Goal: Browse casually

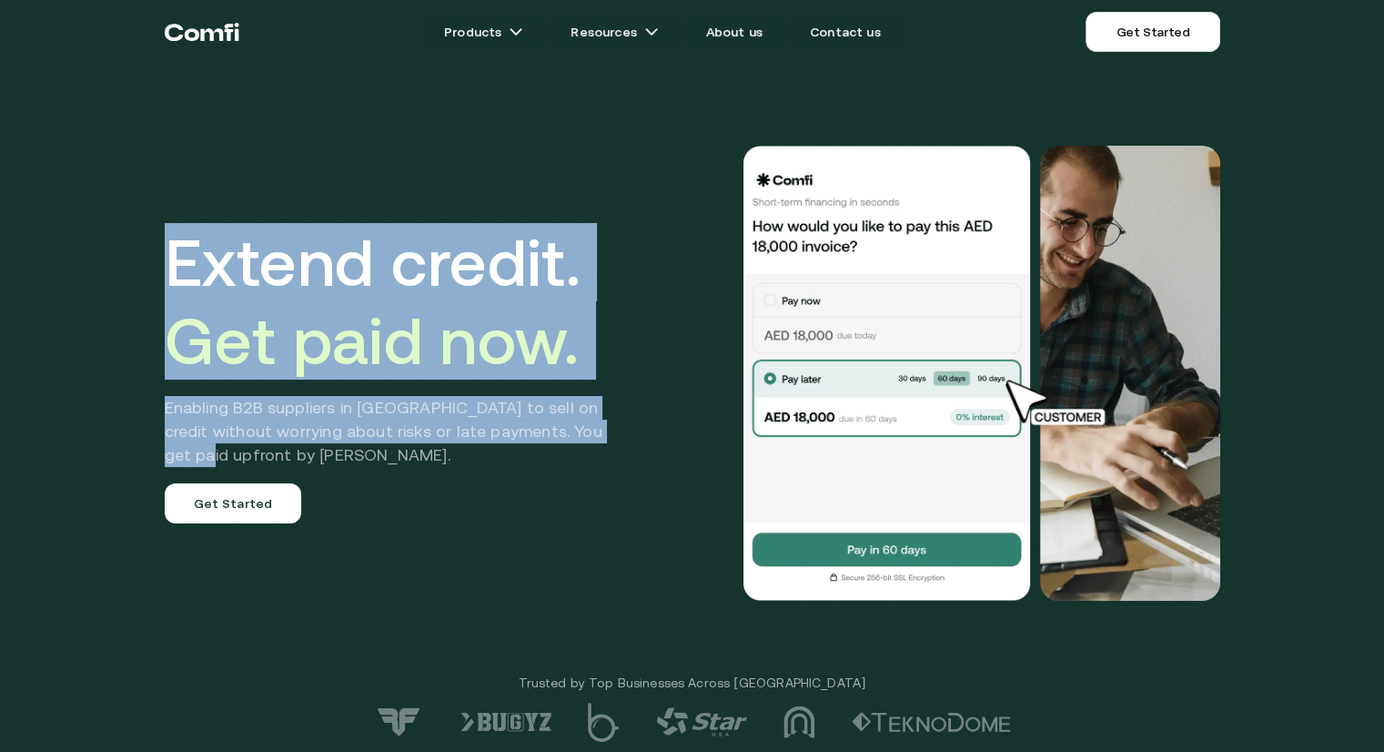
drag, startPoint x: 187, startPoint y: 248, endPoint x: 641, endPoint y: 434, distance: 489.6
click at [641, 434] on div "Extend credit. Get paid now. Enabling B2B suppliers in [GEOGRAPHIC_DATA] to sel…" at bounding box center [692, 373] width 1092 height 600
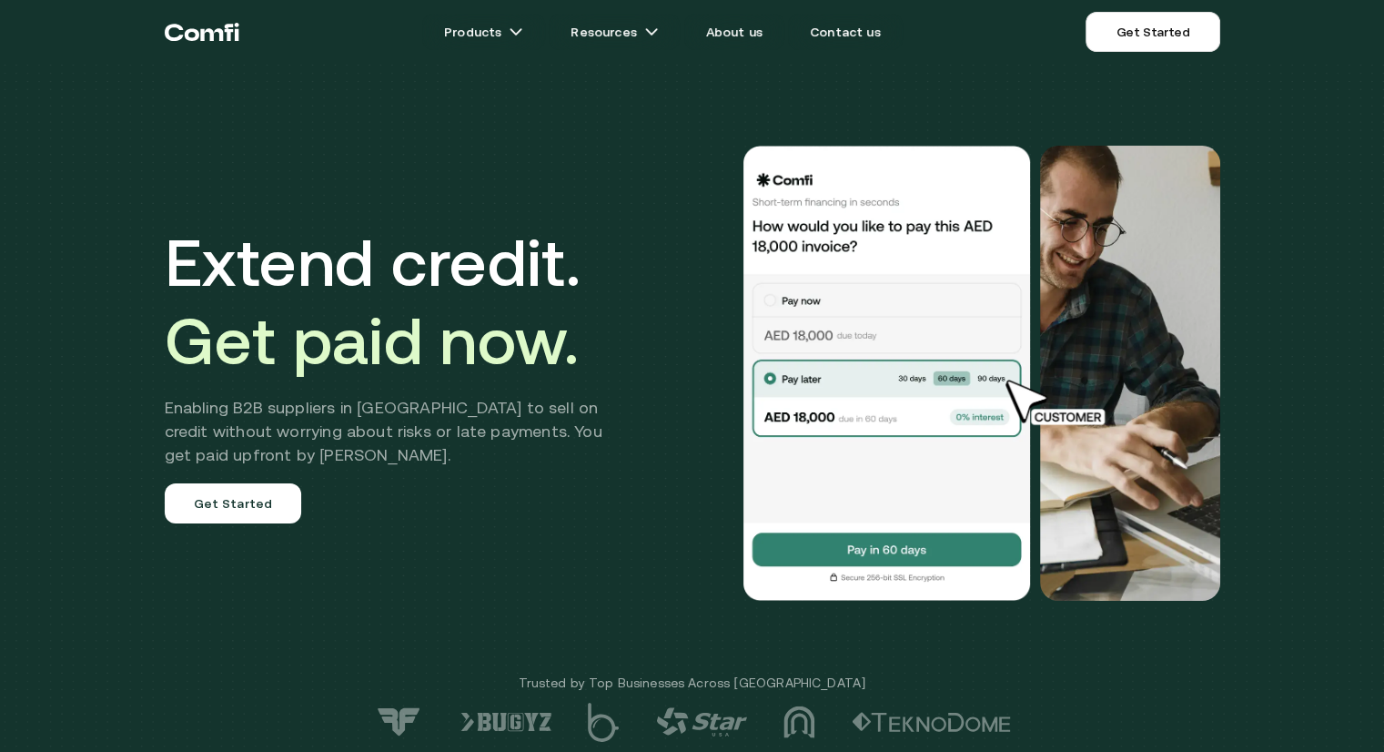
click at [586, 447] on h2 "Enabling B2B suppliers in [GEOGRAPHIC_DATA] to sell on credit without worrying …" at bounding box center [397, 431] width 465 height 71
click at [630, 373] on h1 "Extend credit. Get paid now." at bounding box center [397, 301] width 465 height 156
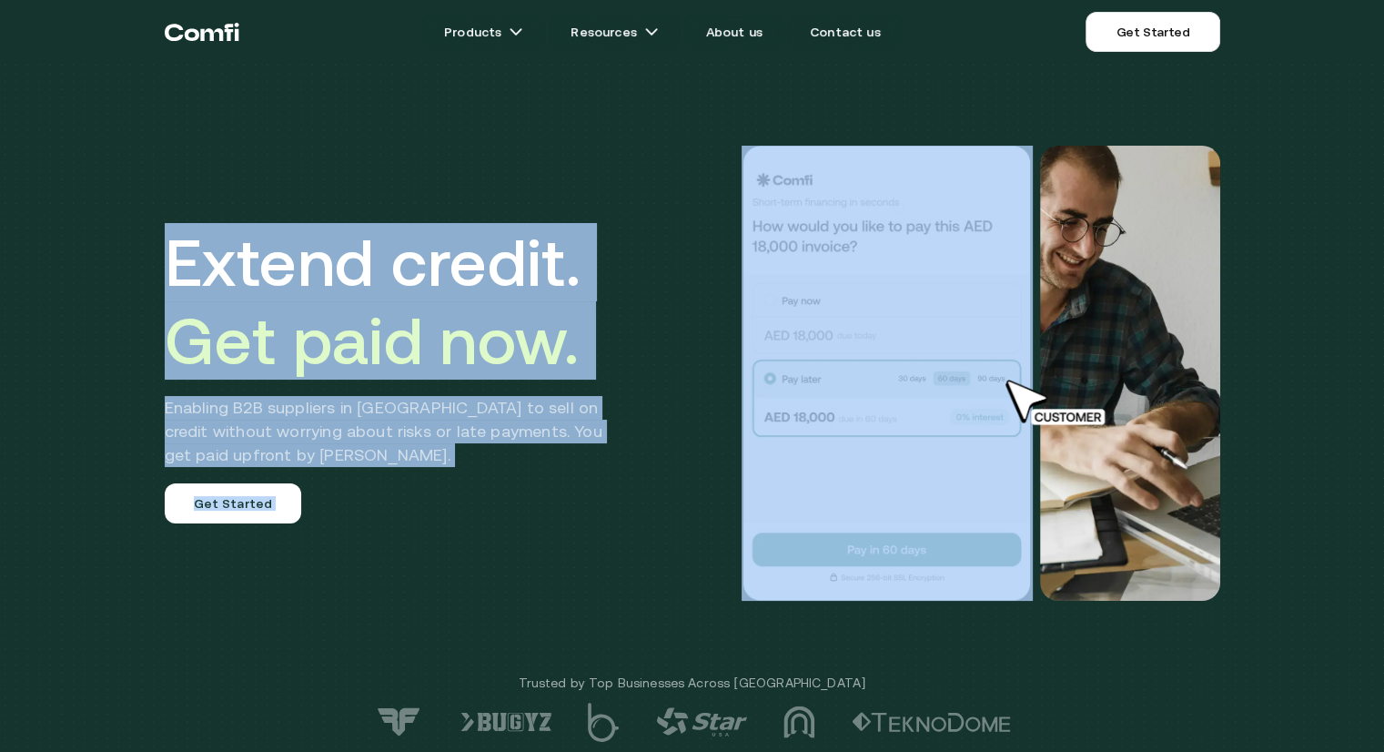
drag, startPoint x: 189, startPoint y: 251, endPoint x: 632, endPoint y: 441, distance: 482.2
click at [648, 438] on div "Extend credit. Get paid now. Enabling B2B suppliers in [GEOGRAPHIC_DATA] to sel…" at bounding box center [692, 373] width 1092 height 600
click at [510, 466] on h2 "Enabling B2B suppliers in [GEOGRAPHIC_DATA] to sell on credit without worrying …" at bounding box center [397, 431] width 465 height 71
click at [244, 368] on span "Get paid now." at bounding box center [372, 340] width 415 height 75
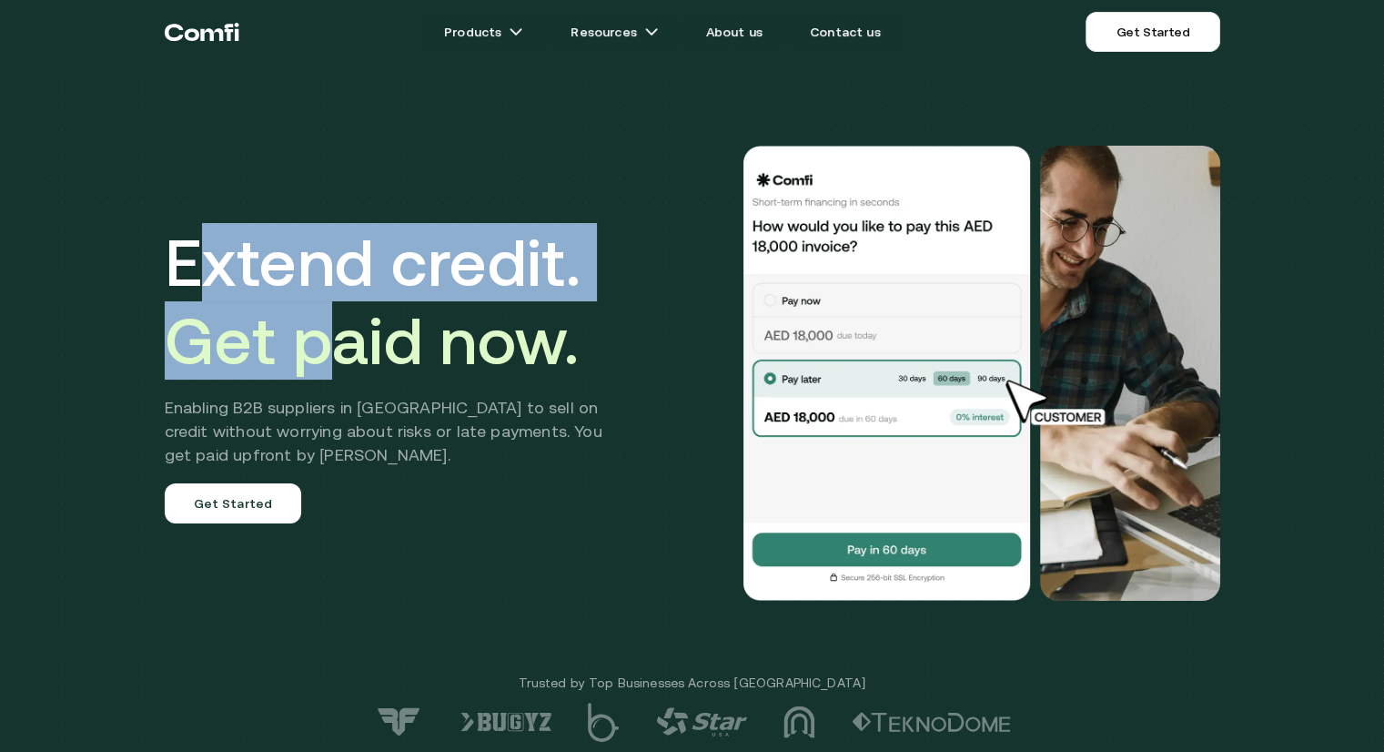
drag, startPoint x: 196, startPoint y: 268, endPoint x: 358, endPoint y: 358, distance: 185.3
click at [357, 358] on h1 "Extend credit. Get paid now." at bounding box center [397, 301] width 465 height 156
click at [358, 358] on span "Get paid now." at bounding box center [372, 340] width 415 height 75
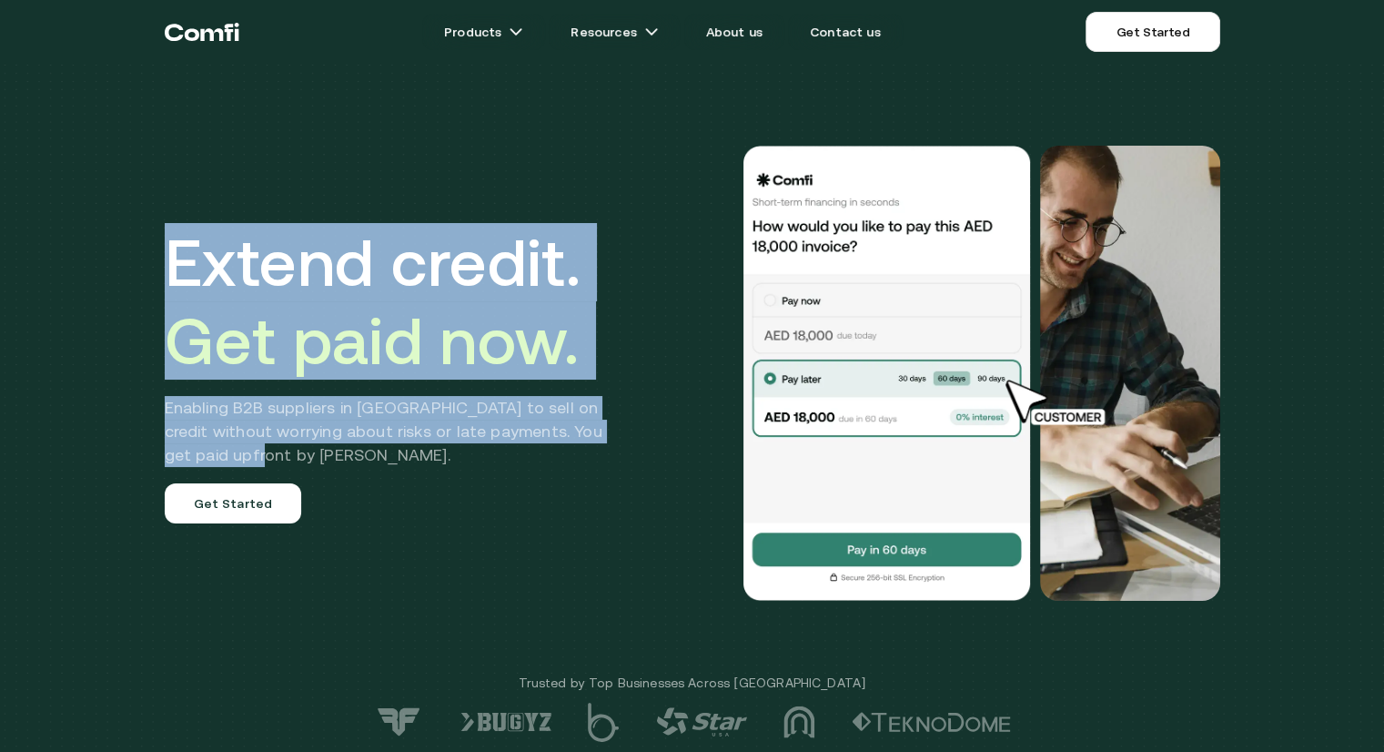
drag, startPoint x: 174, startPoint y: 274, endPoint x: 305, endPoint y: 452, distance: 221.3
click at [237, 453] on div "Extend credit. Get paid now. Enabling B2B suppliers in [GEOGRAPHIC_DATA] to sel…" at bounding box center [397, 373] width 465 height 300
click at [307, 452] on h2 "Enabling B2B suppliers in [GEOGRAPHIC_DATA] to sell on credit without worrying …" at bounding box center [397, 431] width 465 height 71
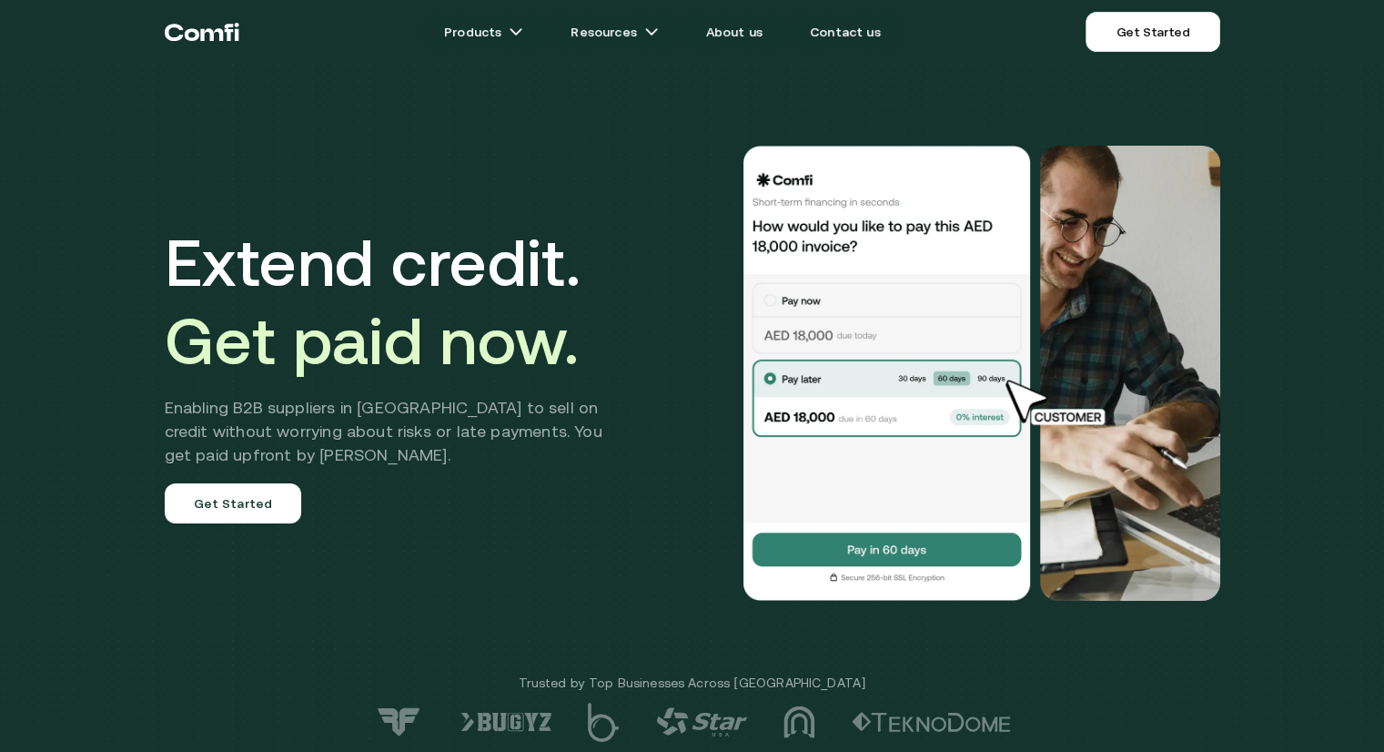
click at [553, 591] on div "Extend credit. Get paid now. Enabling B2B suppliers in [GEOGRAPHIC_DATA] to sel…" at bounding box center [692, 373] width 1092 height 600
drag, startPoint x: 892, startPoint y: 307, endPoint x: 968, endPoint y: 298, distance: 77.0
click at [893, 307] on img at bounding box center [887, 373] width 291 height 455
click at [891, 540] on img at bounding box center [887, 373] width 291 height 455
